Goal: Information Seeking & Learning: Learn about a topic

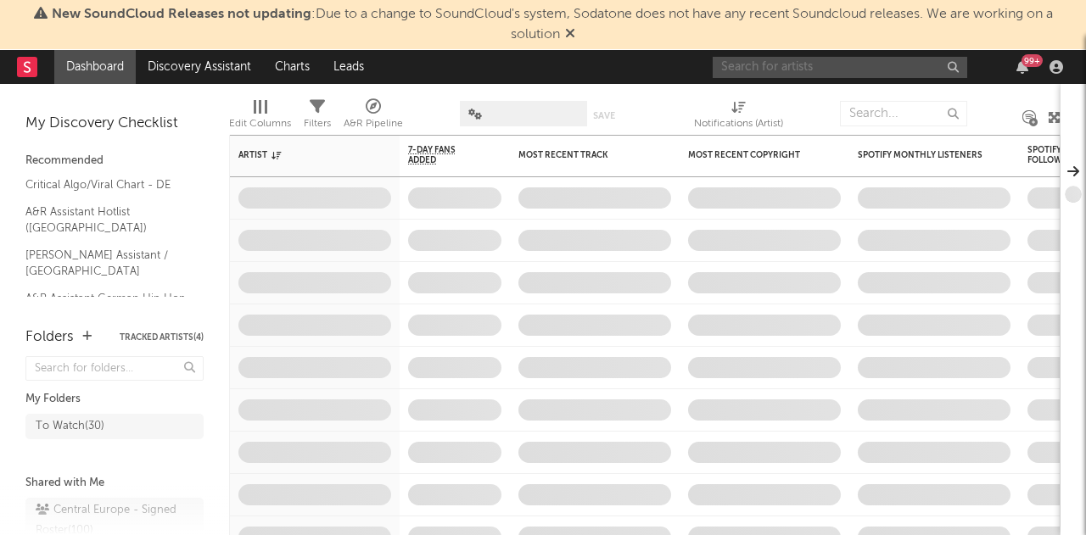
click at [852, 71] on input "text" at bounding box center [840, 67] width 254 height 21
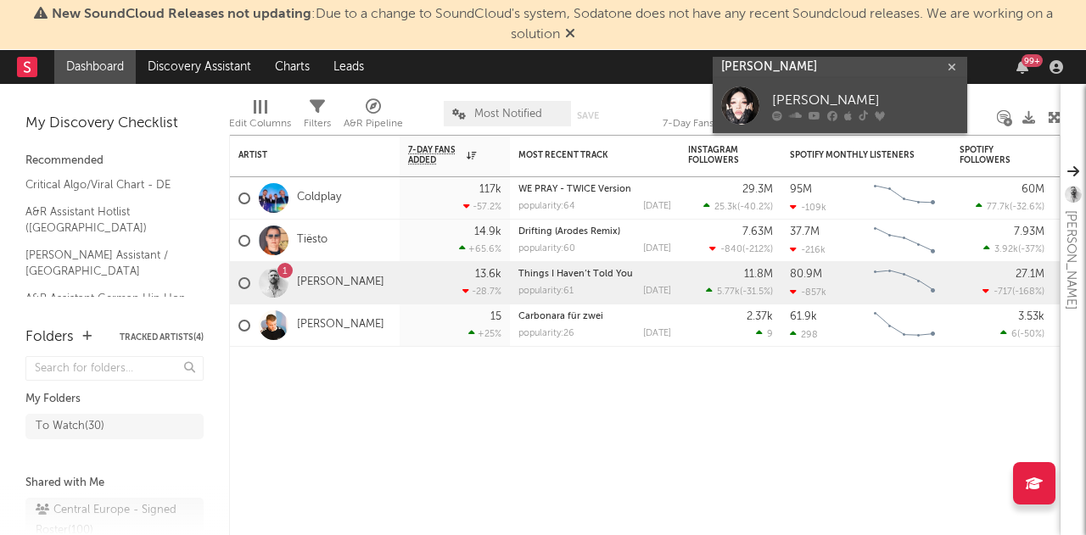
type input "[PERSON_NAME]"
click at [813, 89] on link "[PERSON_NAME]" at bounding box center [840, 105] width 254 height 55
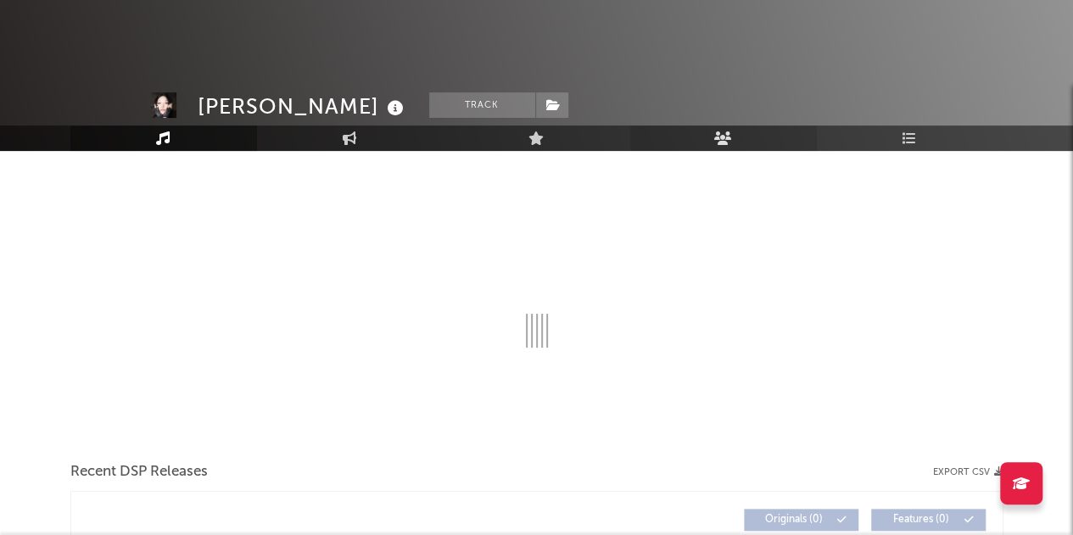
select select "6m"
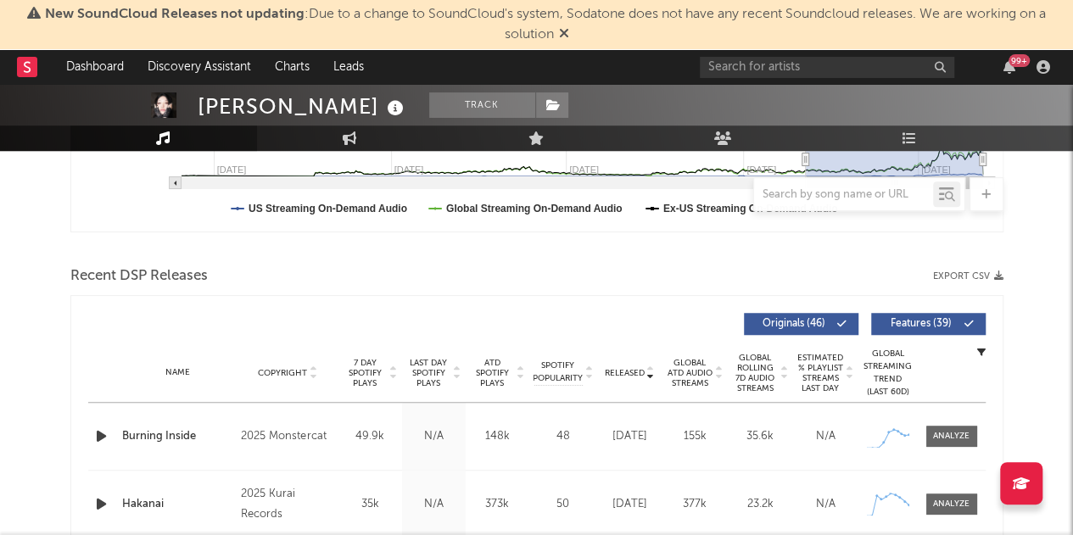
scroll to position [594, 0]
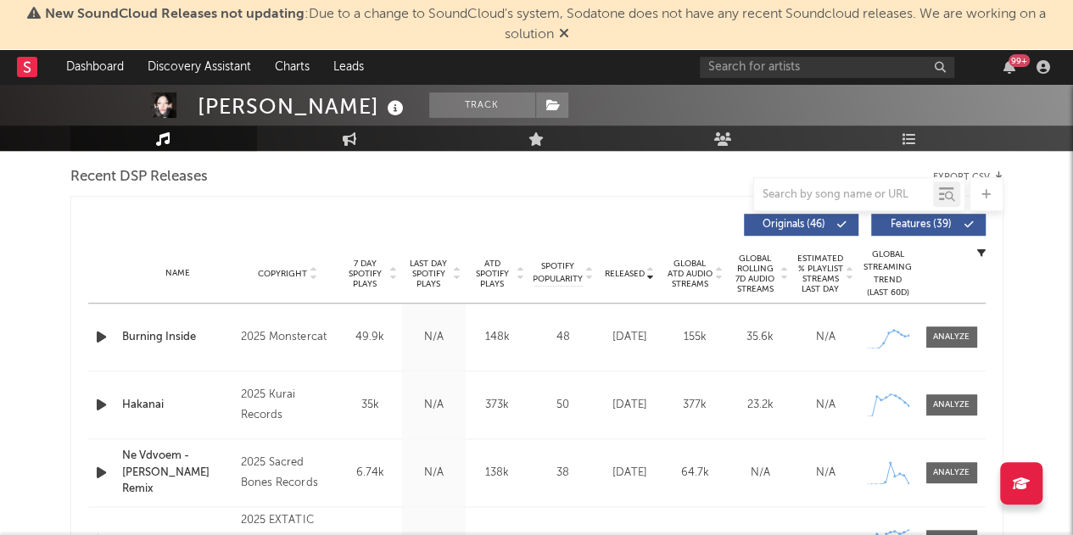
click at [460, 277] on icon at bounding box center [457, 277] width 8 height 7
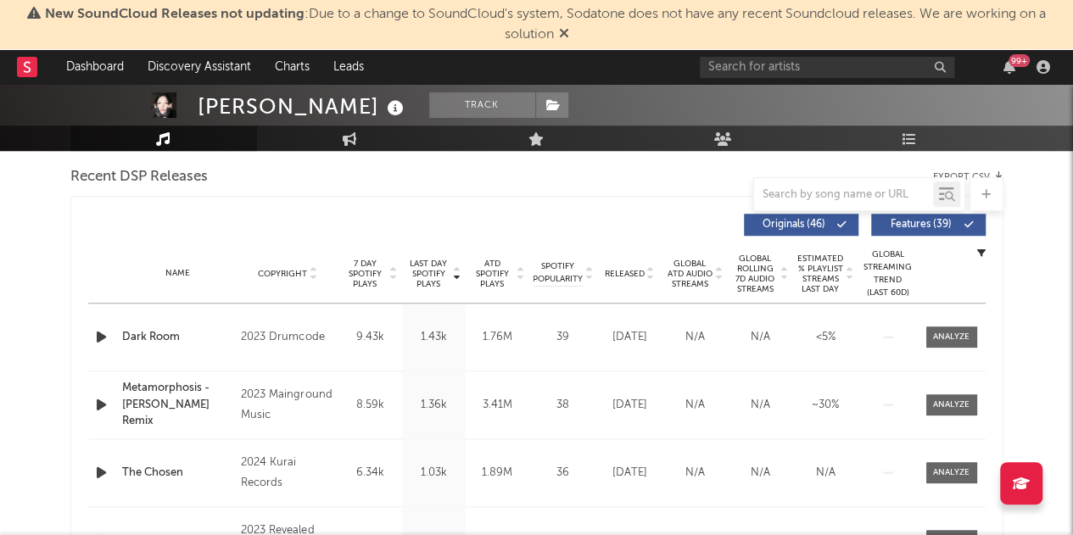
click at [644, 277] on span "Released" at bounding box center [625, 274] width 40 height 10
